Goal: Information Seeking & Learning: Learn about a topic

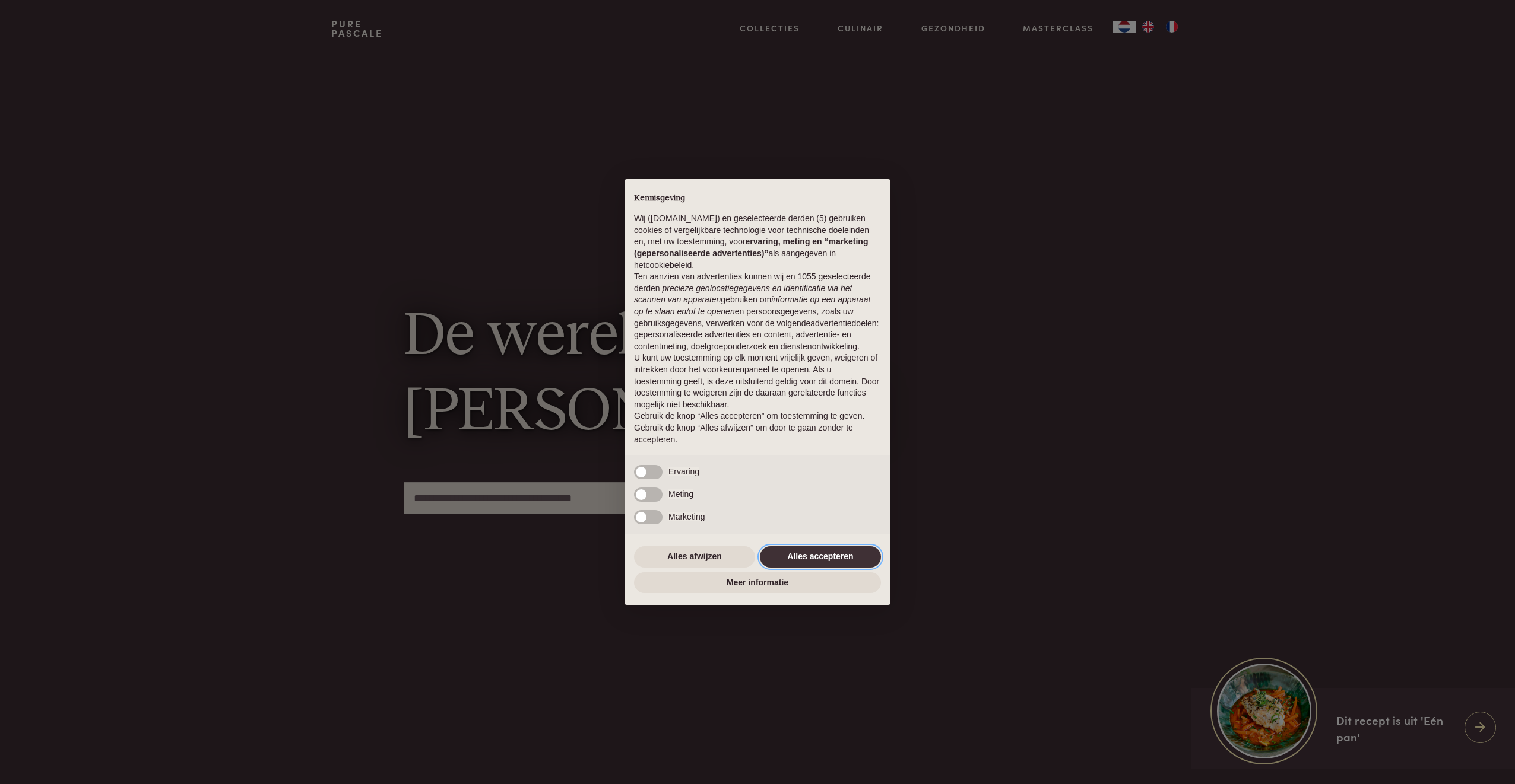
click at [817, 551] on button "Alles accepteren" at bounding box center [820, 556] width 121 height 21
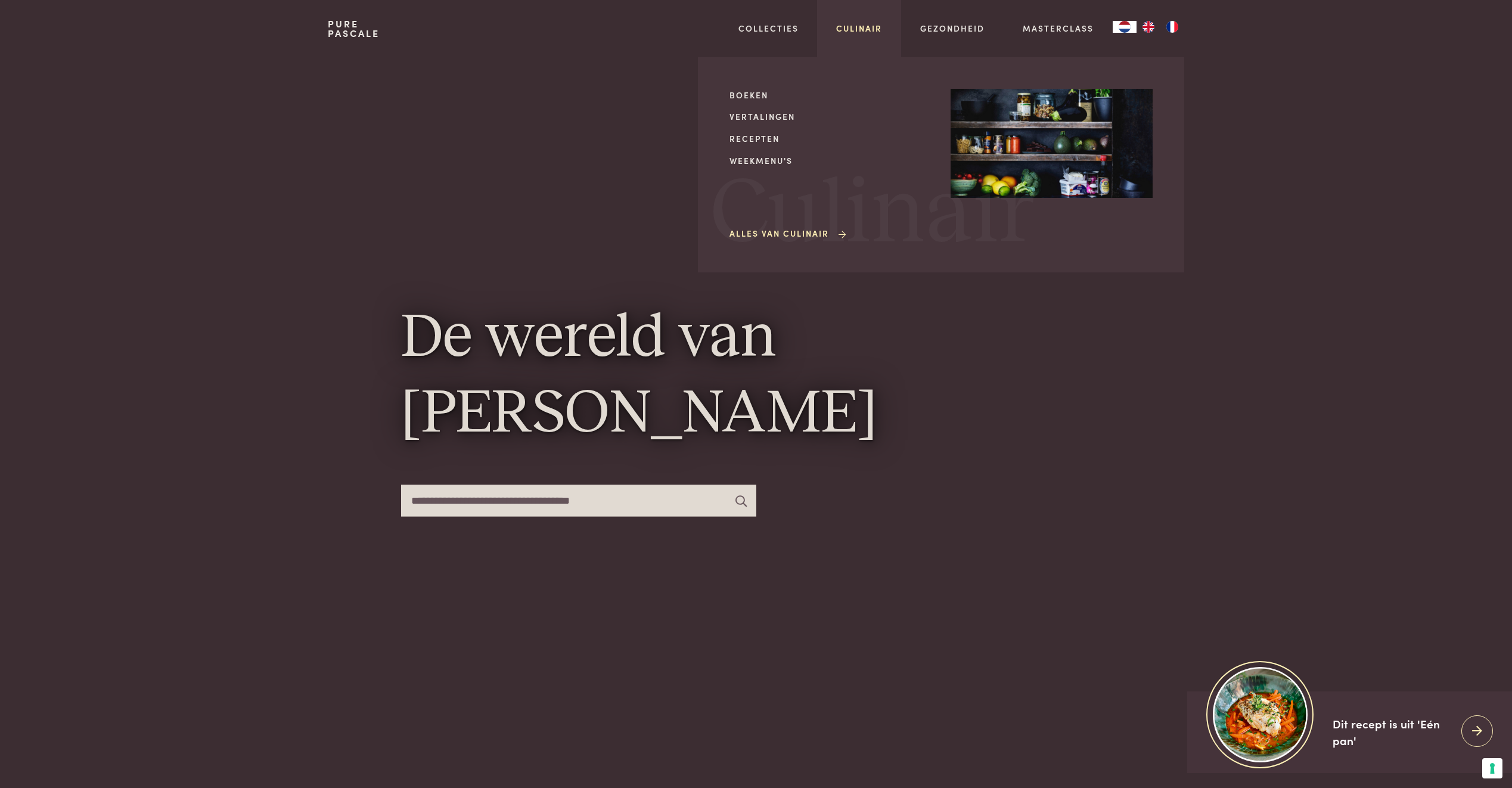
click at [861, 30] on link "Culinair" at bounding box center [858, 28] width 46 height 12
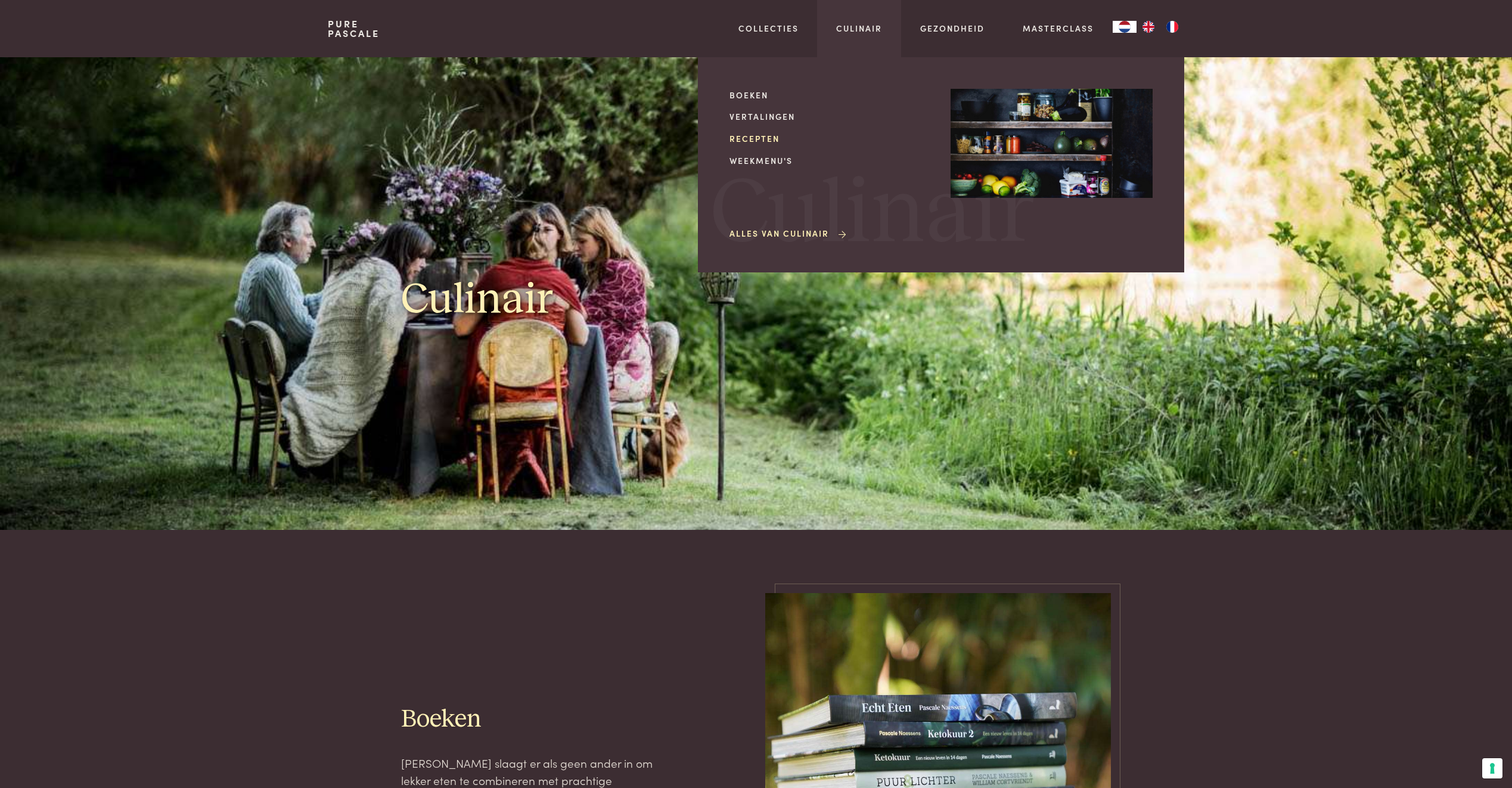
click at [756, 134] on link "Recepten" at bounding box center [831, 138] width 202 height 12
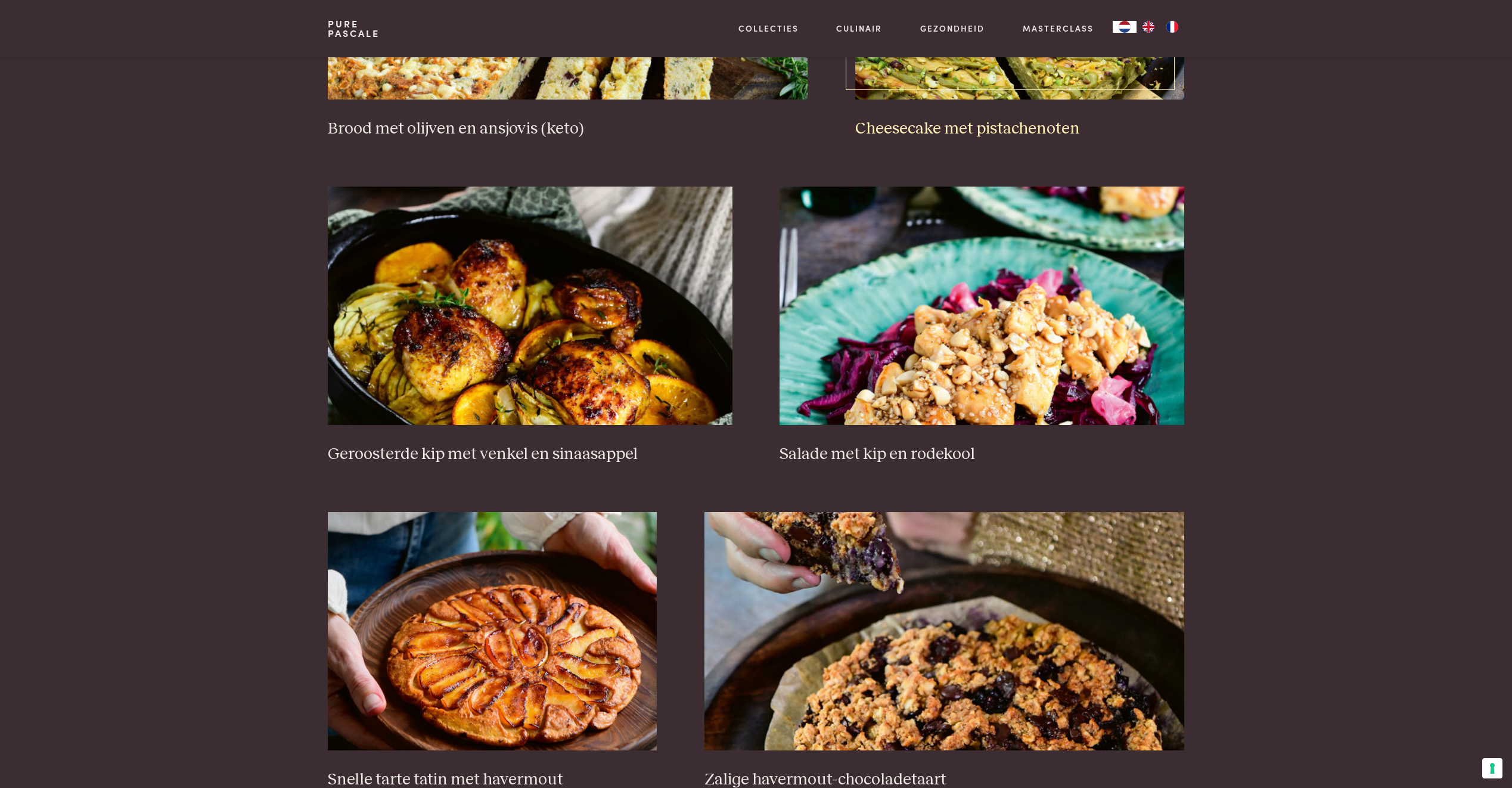
scroll to position [1372, 0]
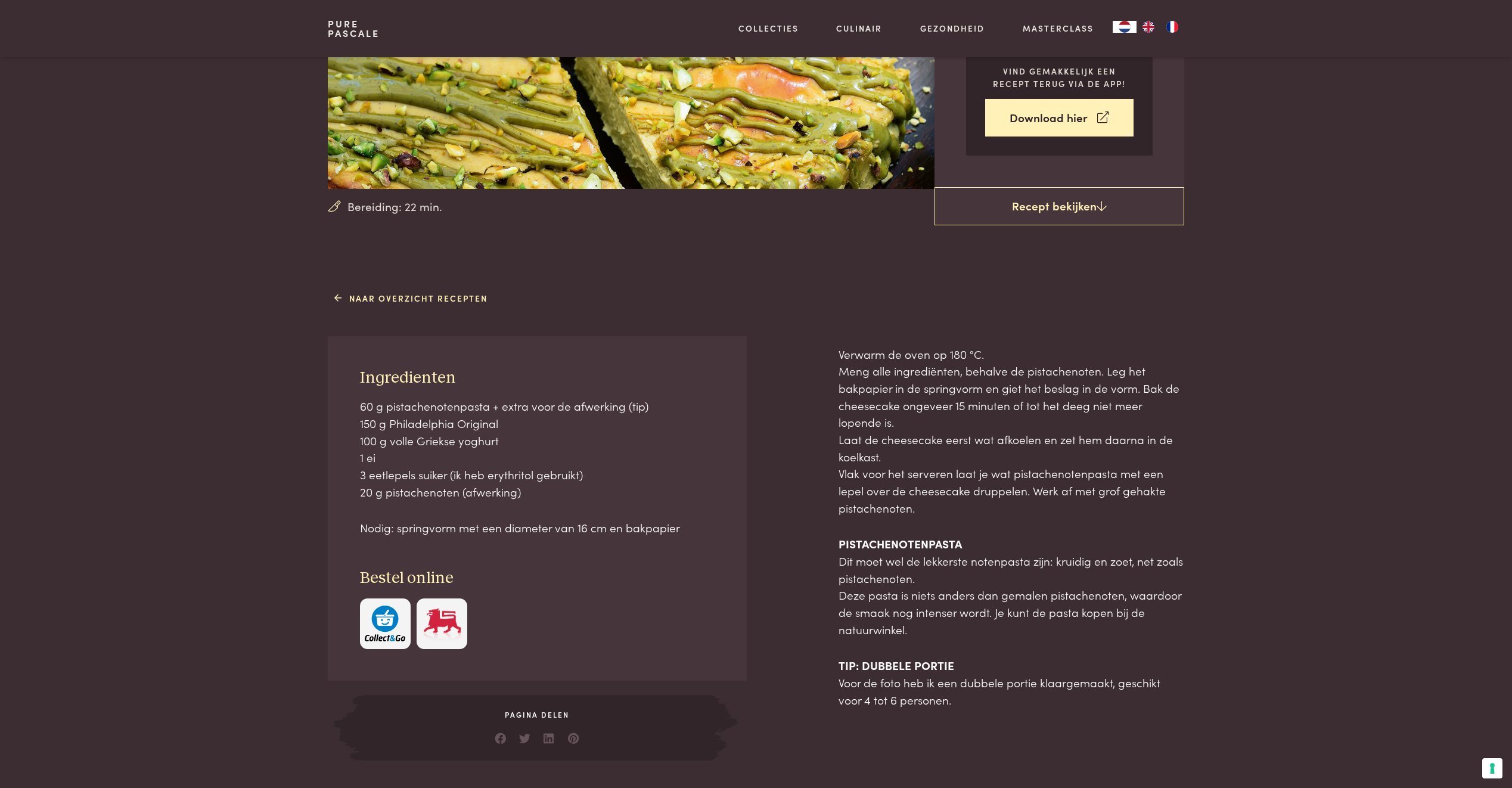
scroll to position [298, 0]
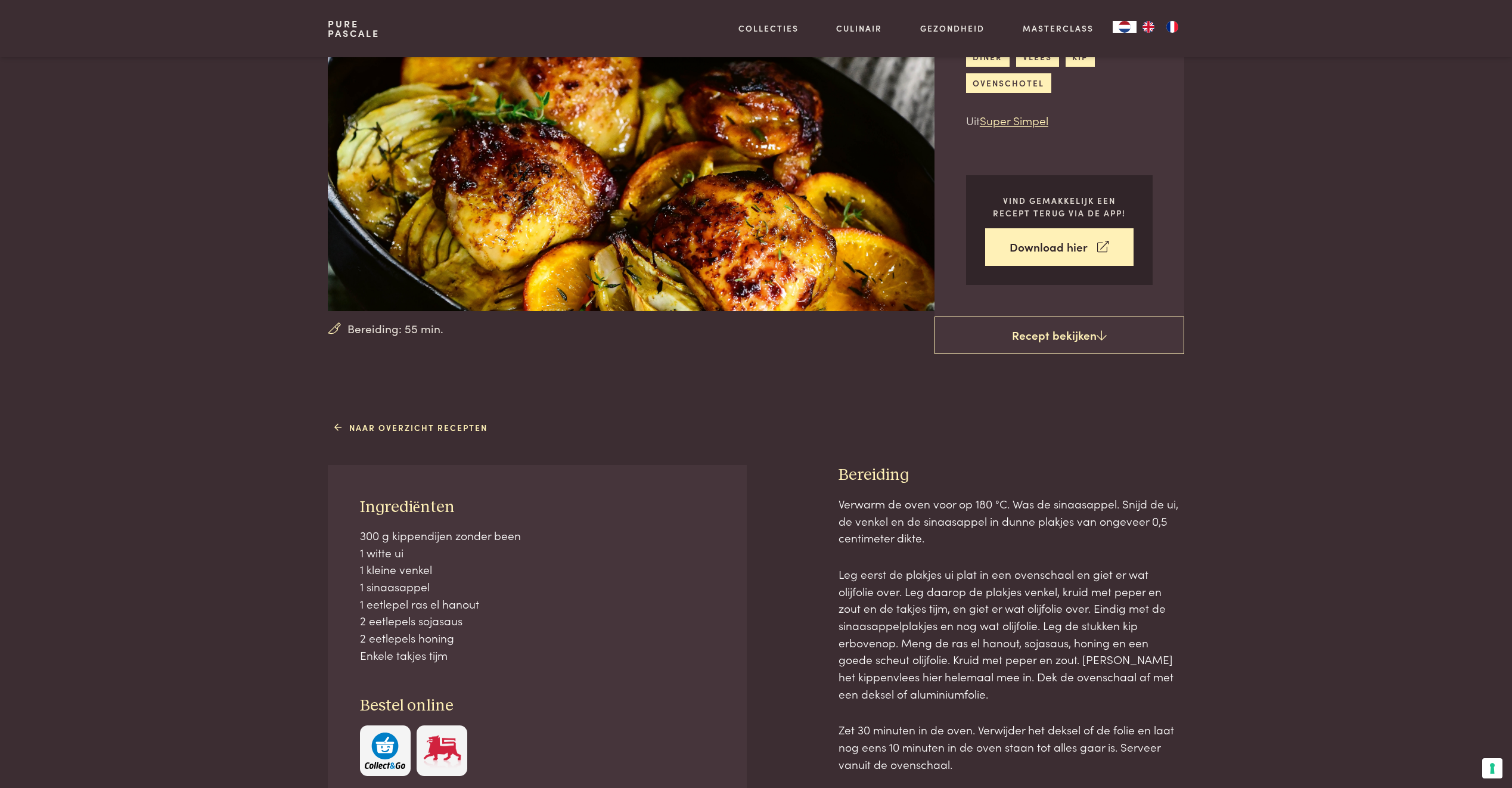
scroll to position [238, 0]
